Goal: Find specific fact

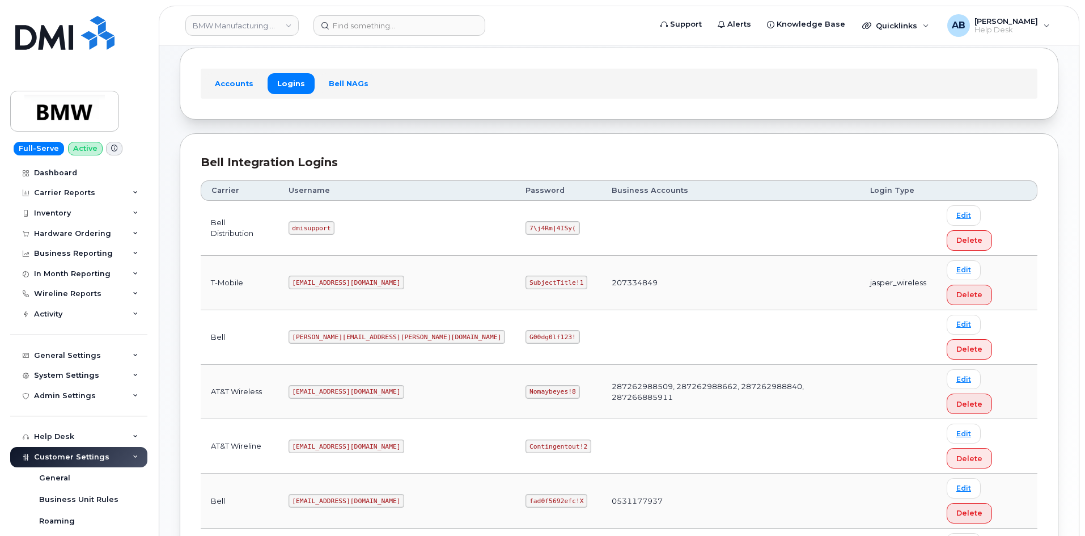
scroll to position [61, 0]
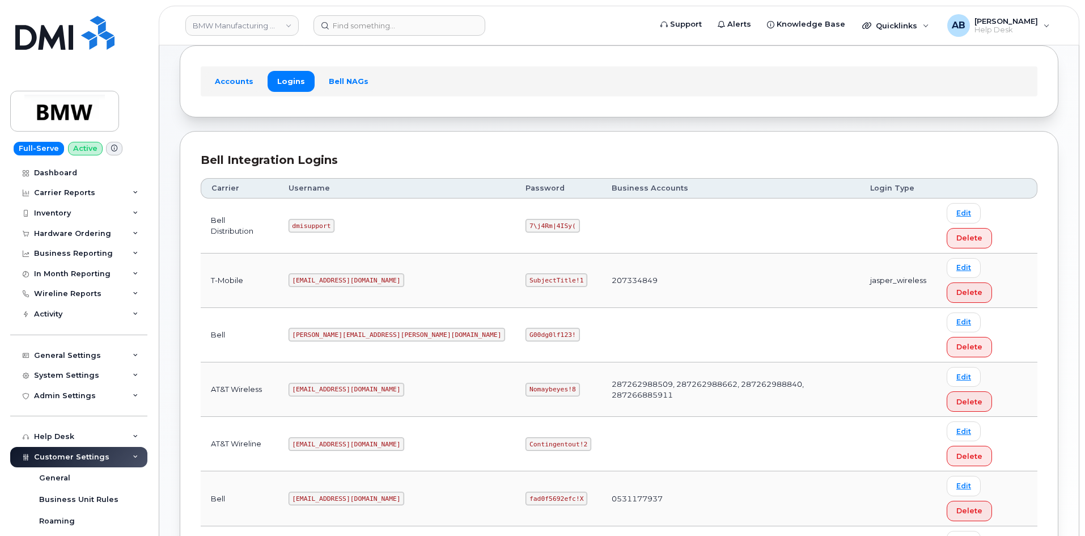
copy code "[EMAIL_ADDRESS][DOMAIN_NAME]"
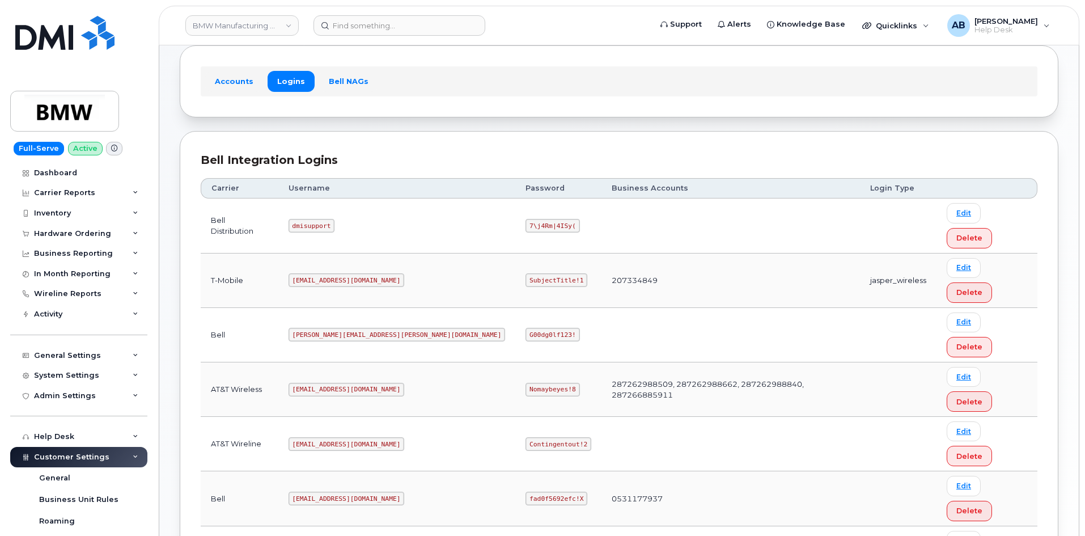
copy code "SubjectTitle!1"
